Goal: Navigation & Orientation: Find specific page/section

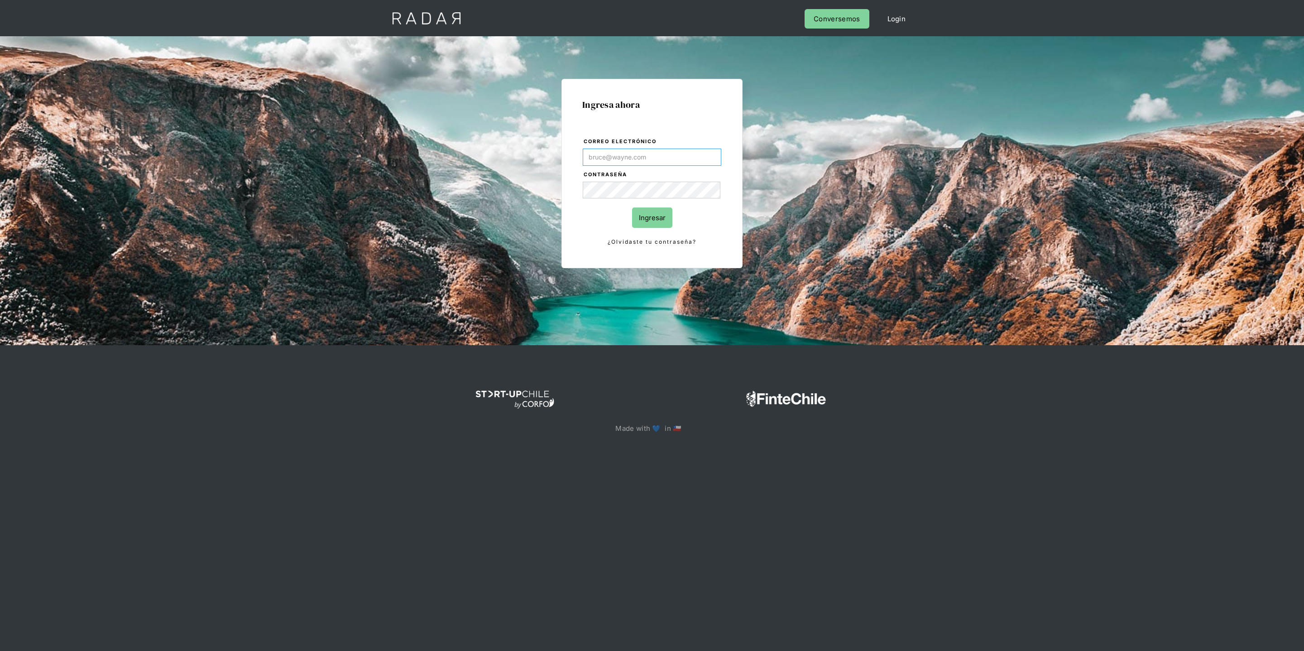
type input "[PERSON_NAME][EMAIL_ADDRESS][DOMAIN_NAME]"
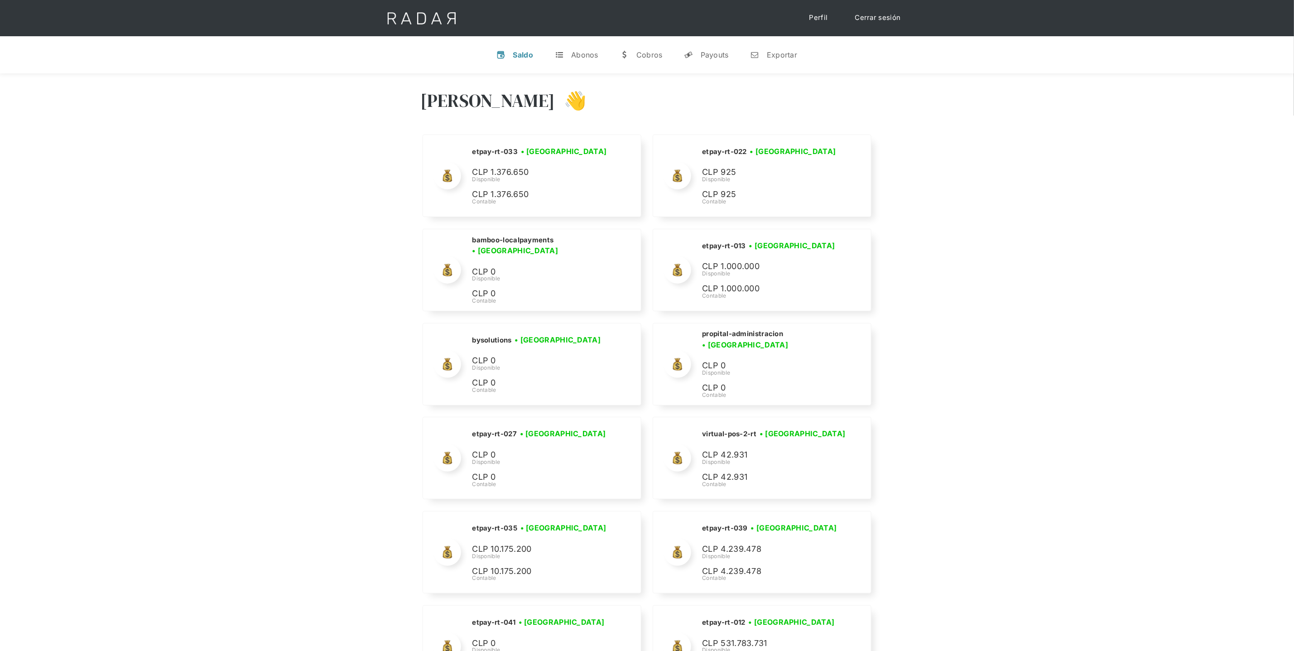
scroll to position [3797, 0]
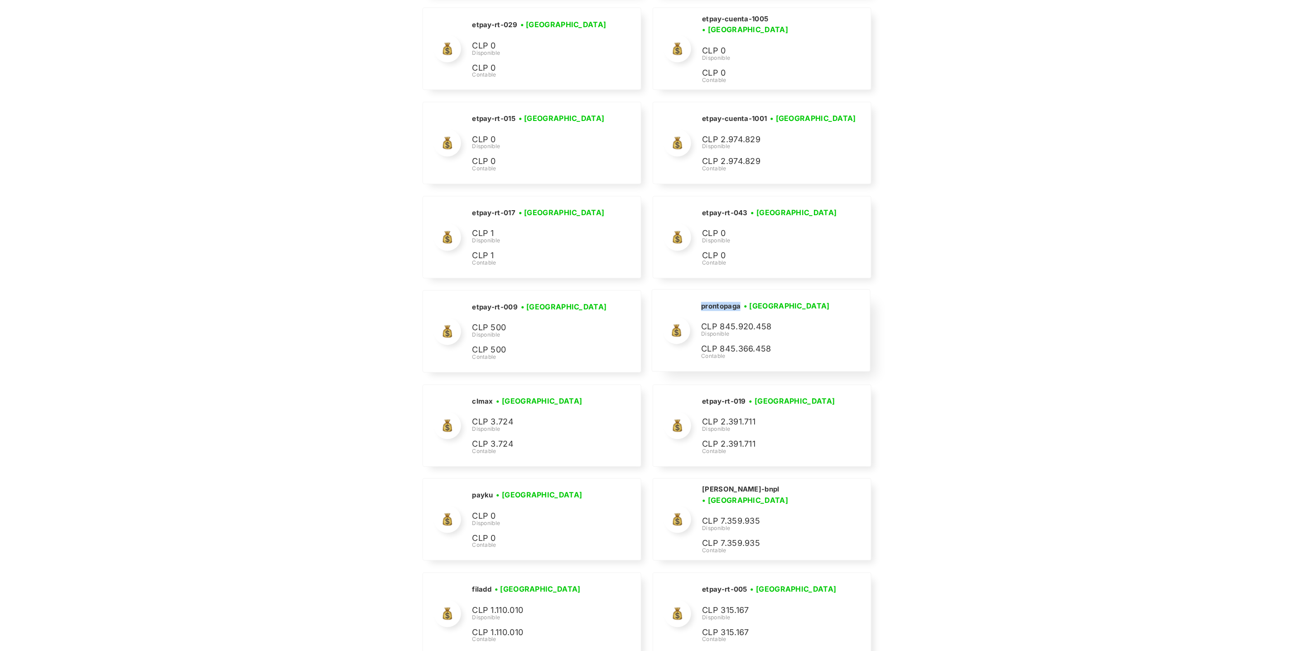
drag, startPoint x: 743, startPoint y: 323, endPoint x: 697, endPoint y: 324, distance: 45.3
click at [697, 324] on div "prontopaga • [GEOGRAPHIC_DATA] • Desconectada CLP 845.920.458 Disponible CLP 84…" at bounding box center [760, 331] width 217 height 82
copy h2 "prontopaga"
